Goal: Information Seeking & Learning: Check status

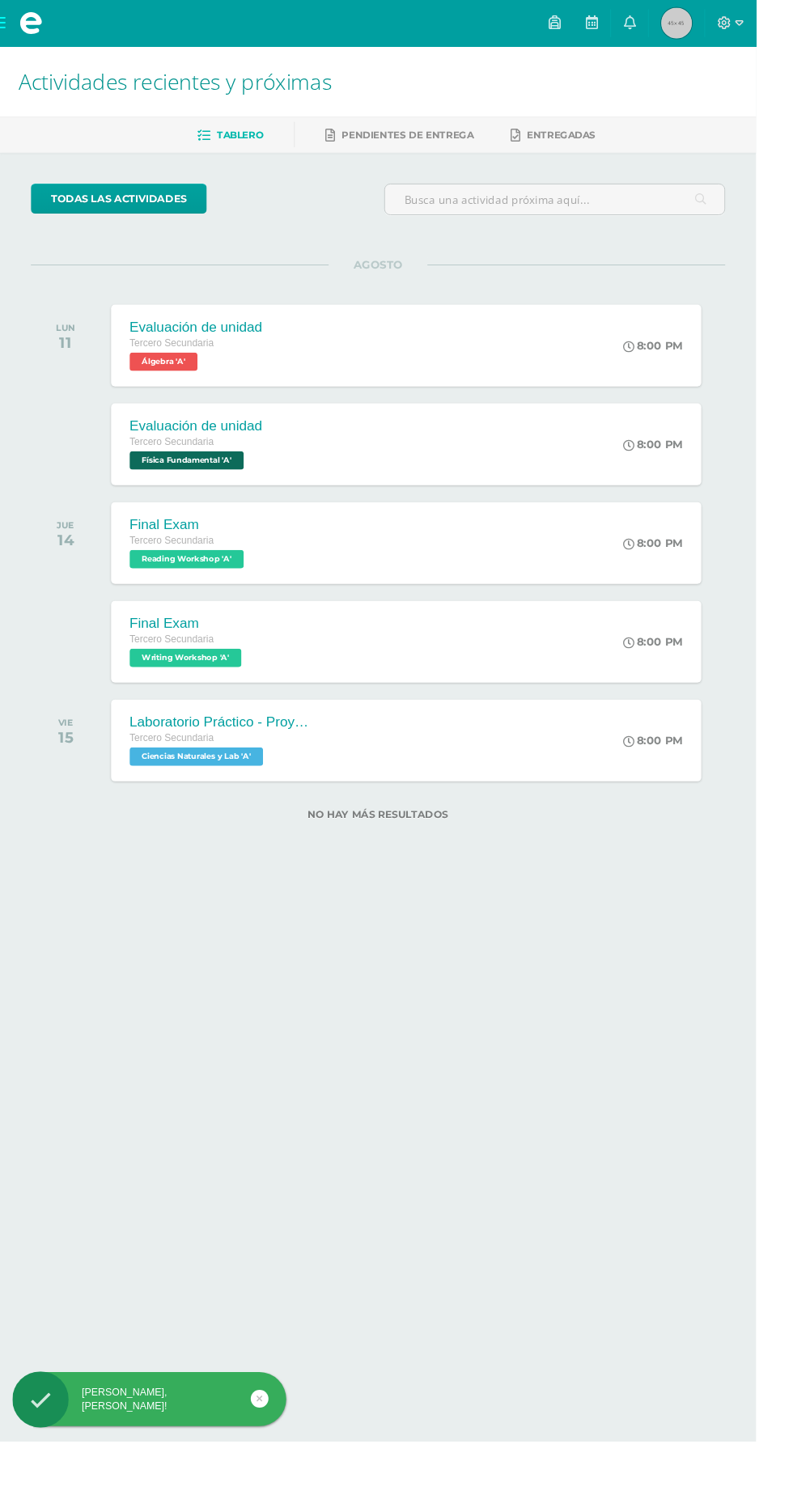
click at [726, 24] on img at bounding box center [709, 24] width 33 height 33
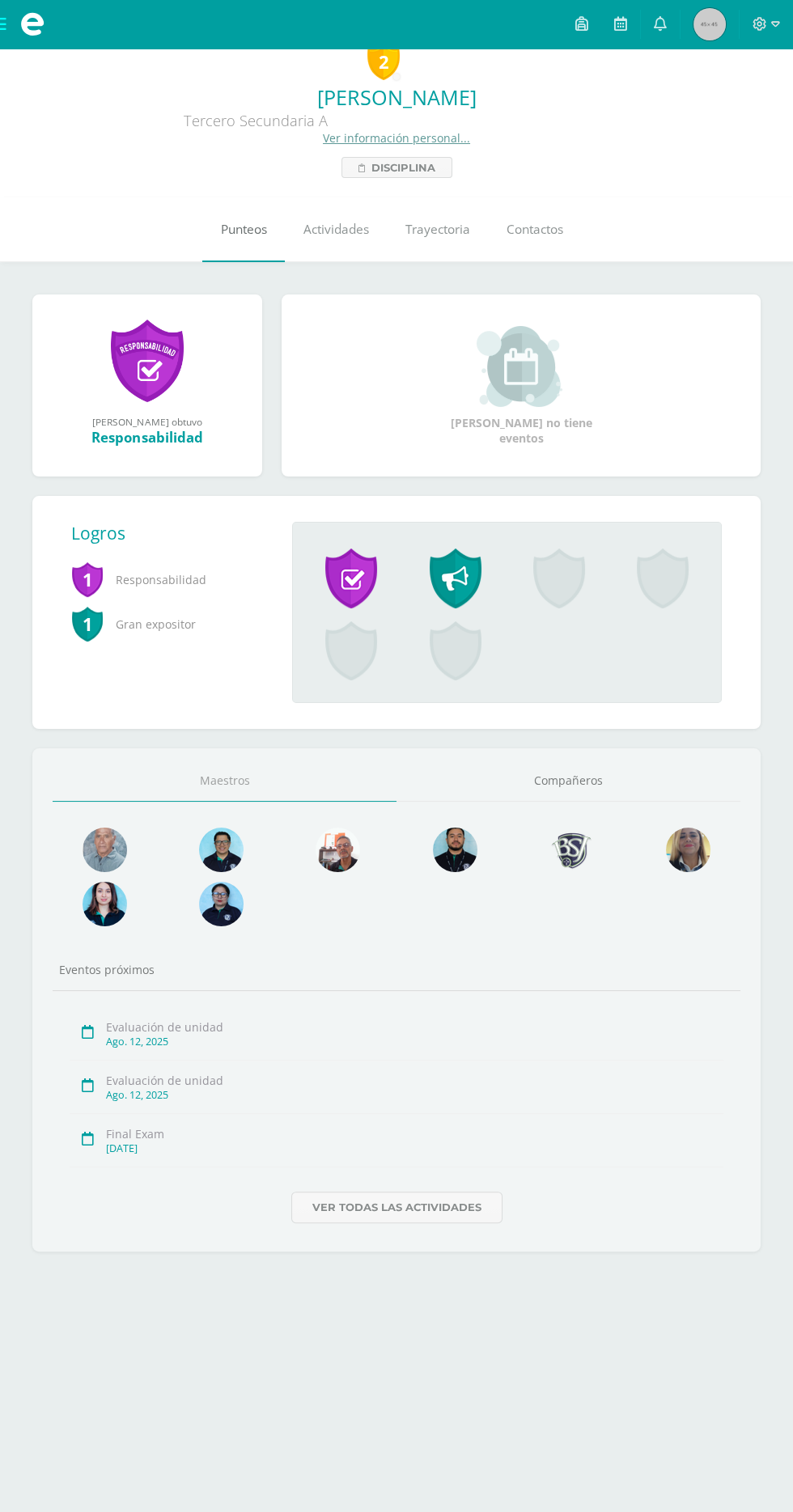
click at [216, 245] on link "Punteos" at bounding box center [243, 230] width 82 height 65
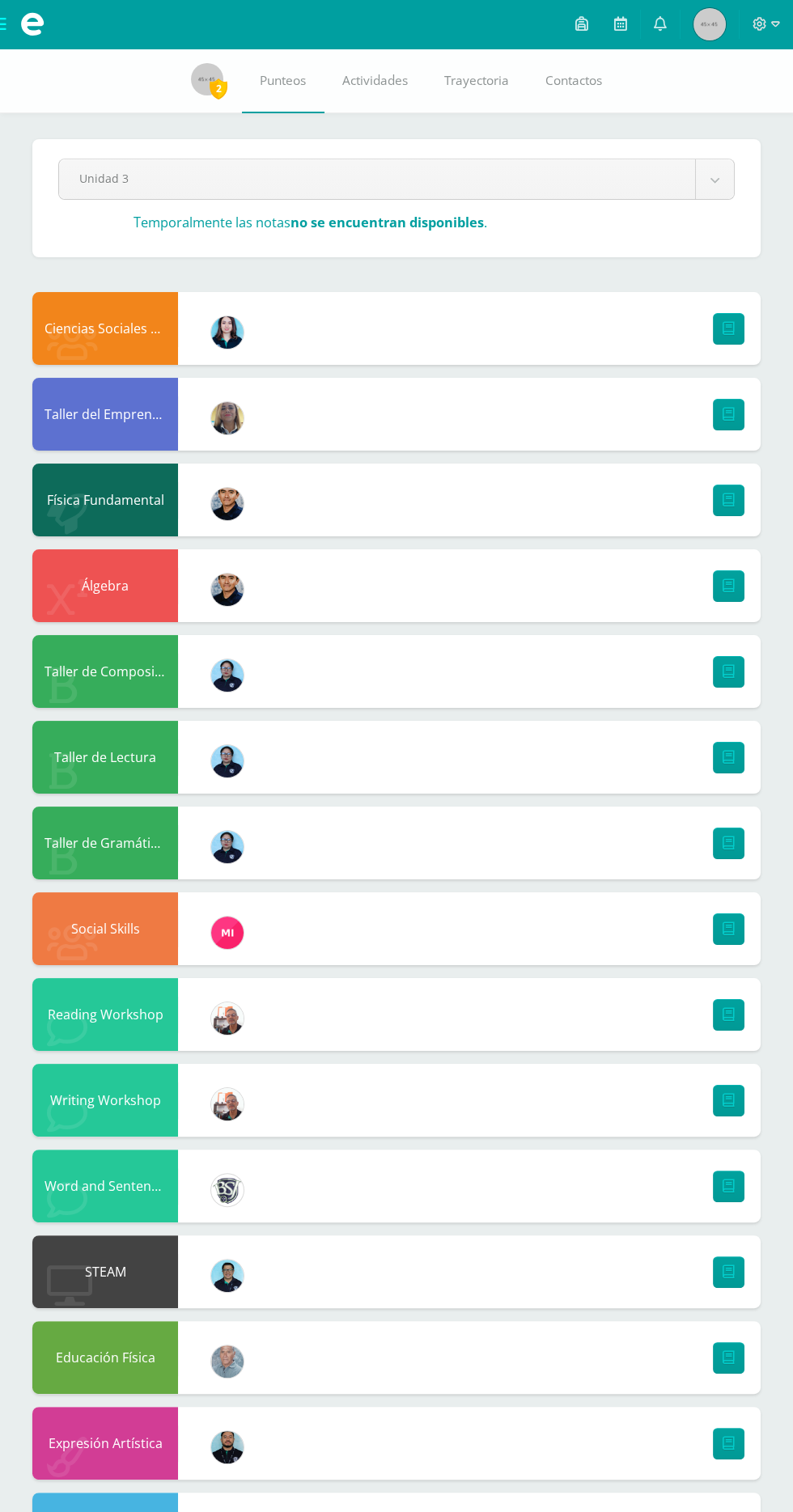
click at [110, 350] on div "Ciencias Sociales y Formación Ciudadana" at bounding box center [106, 329] width 146 height 73
click at [721, 328] on link at bounding box center [729, 329] width 32 height 32
